Goal: Task Accomplishment & Management: Use online tool/utility

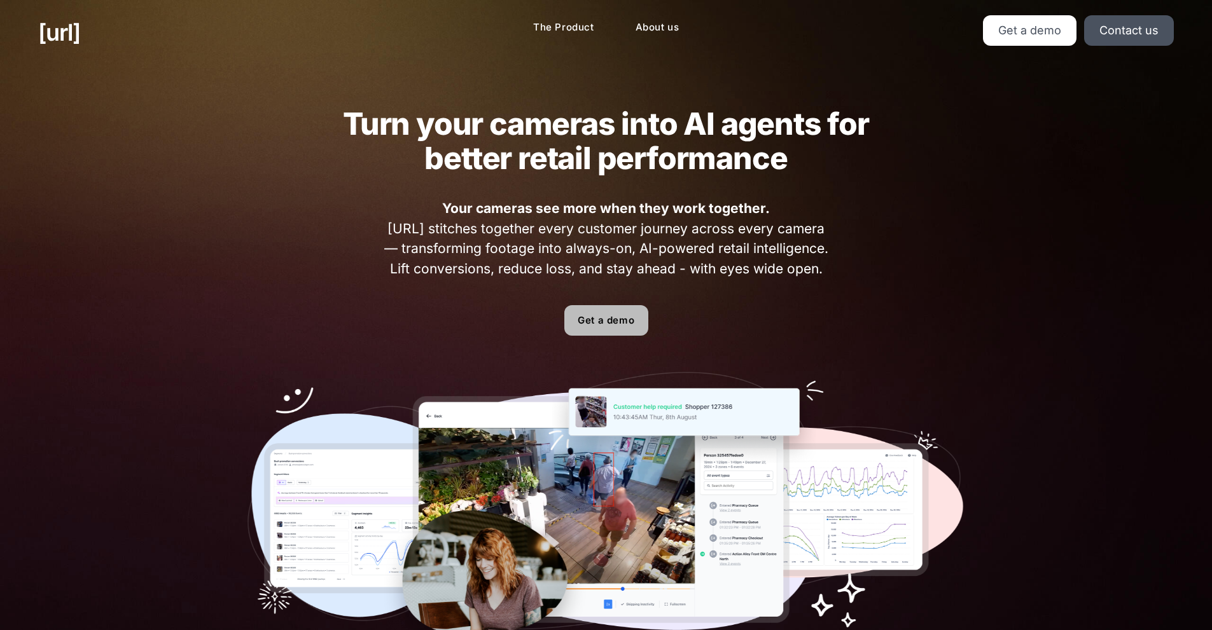
click at [610, 326] on link "Get a demo" at bounding box center [606, 320] width 84 height 31
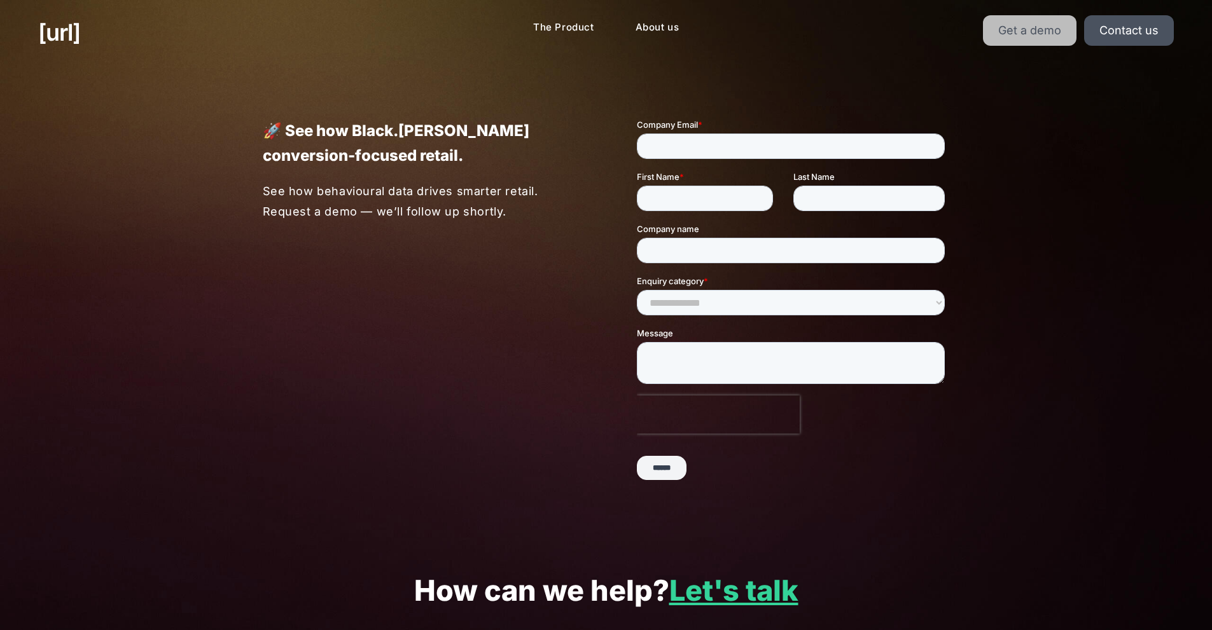
click at [1006, 31] on link "Get a demo" at bounding box center [1030, 30] width 94 height 31
